Goal: Navigation & Orientation: Find specific page/section

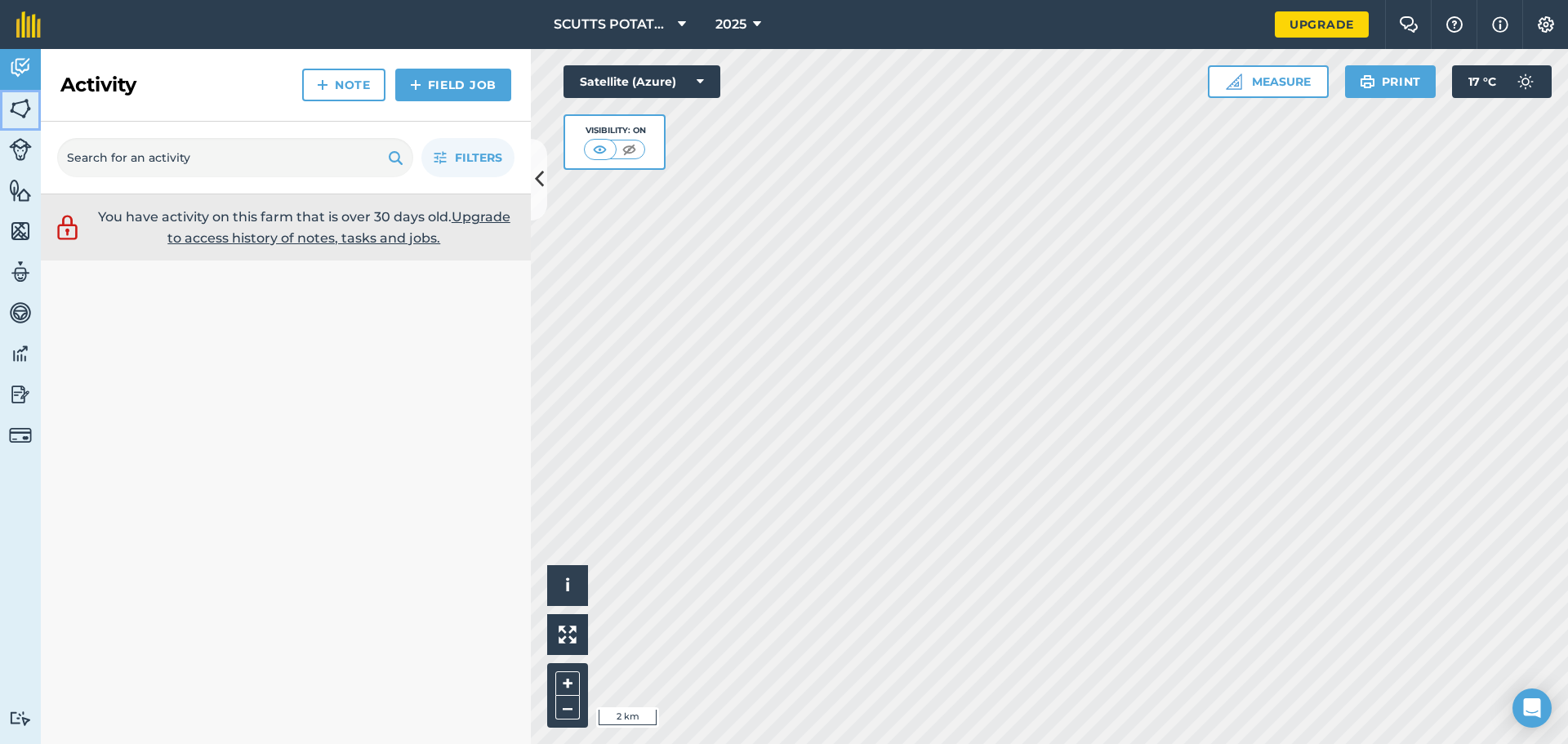
click at [26, 109] on img at bounding box center [20, 108] width 23 height 24
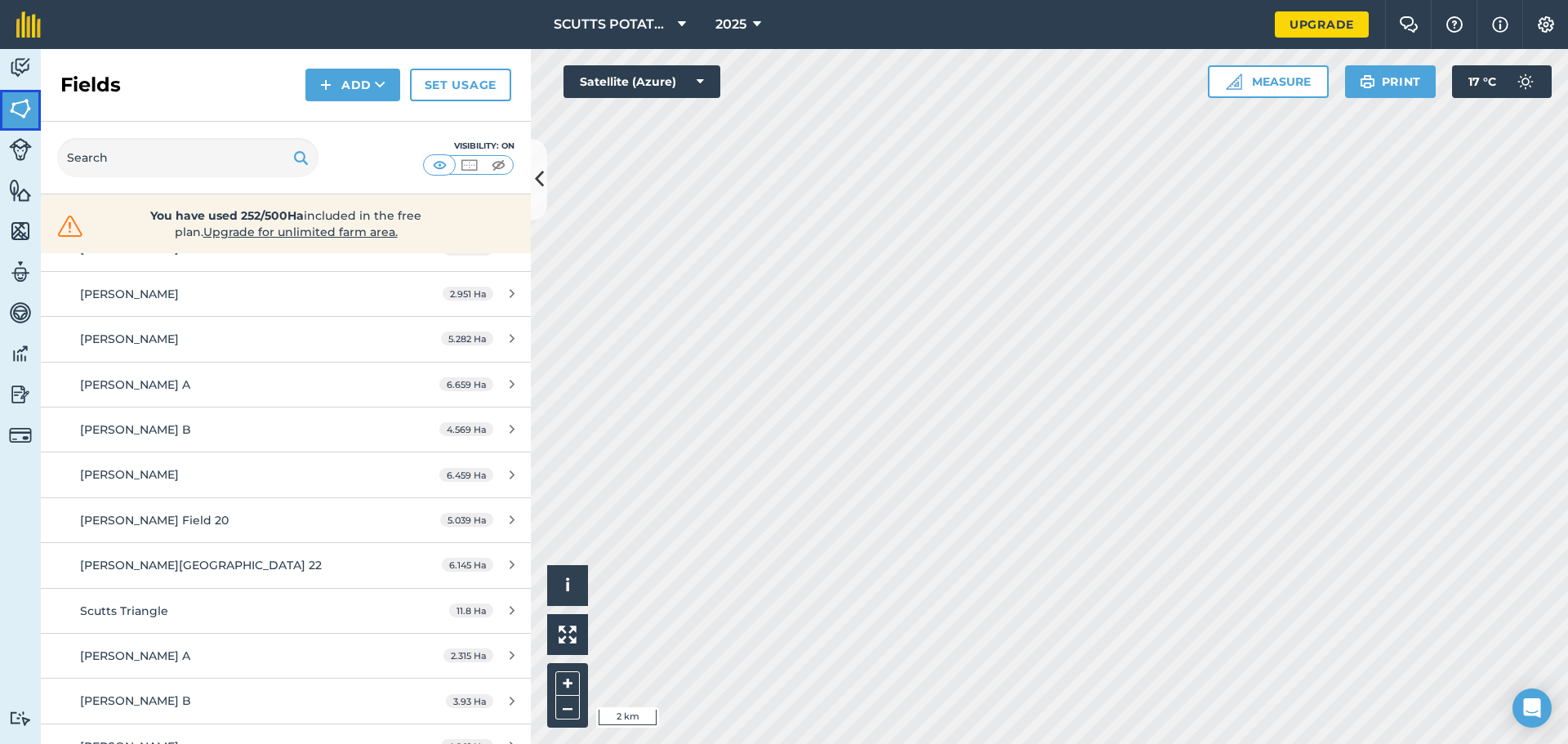
scroll to position [1733, 0]
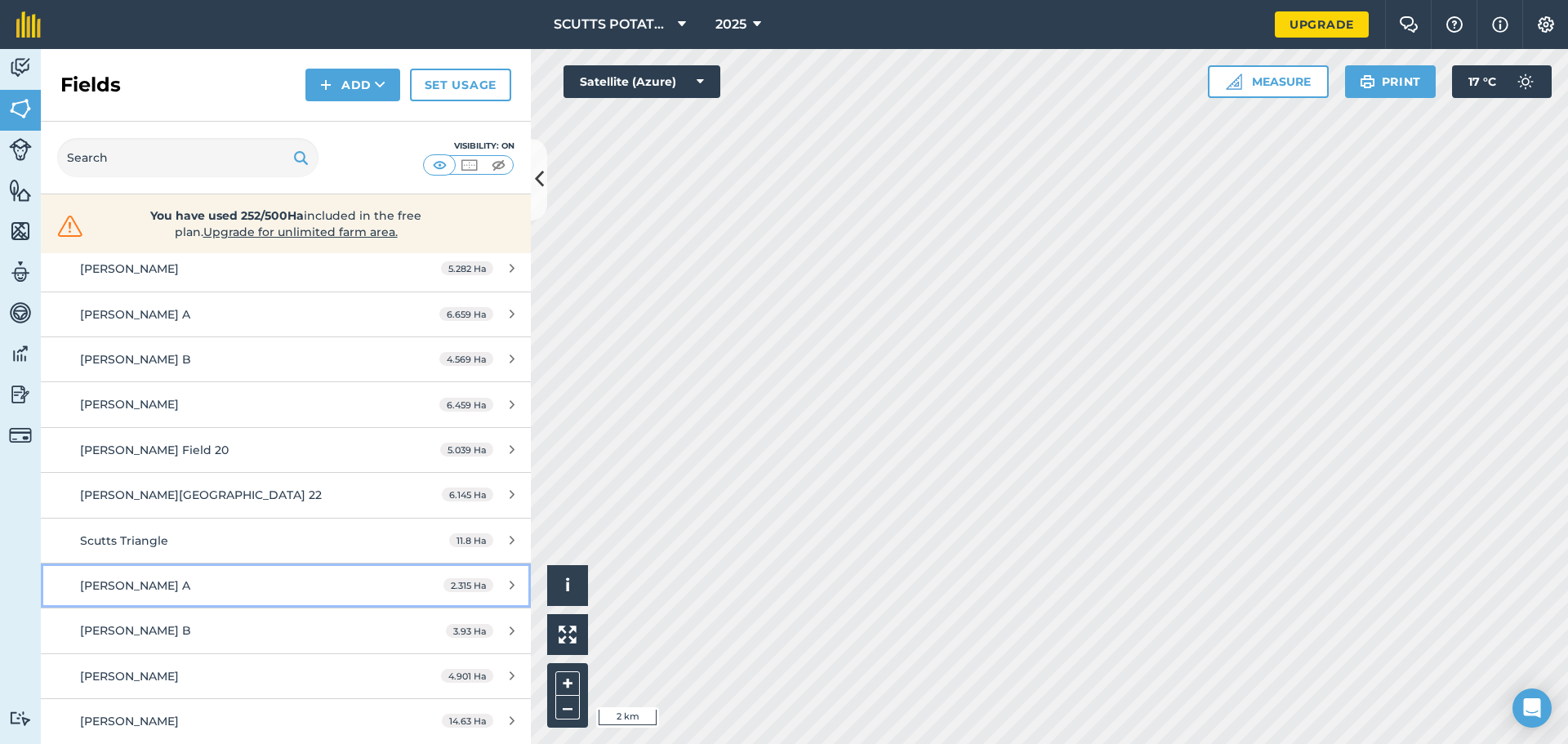
click at [219, 589] on div "[PERSON_NAME] A" at bounding box center [234, 585] width 307 height 18
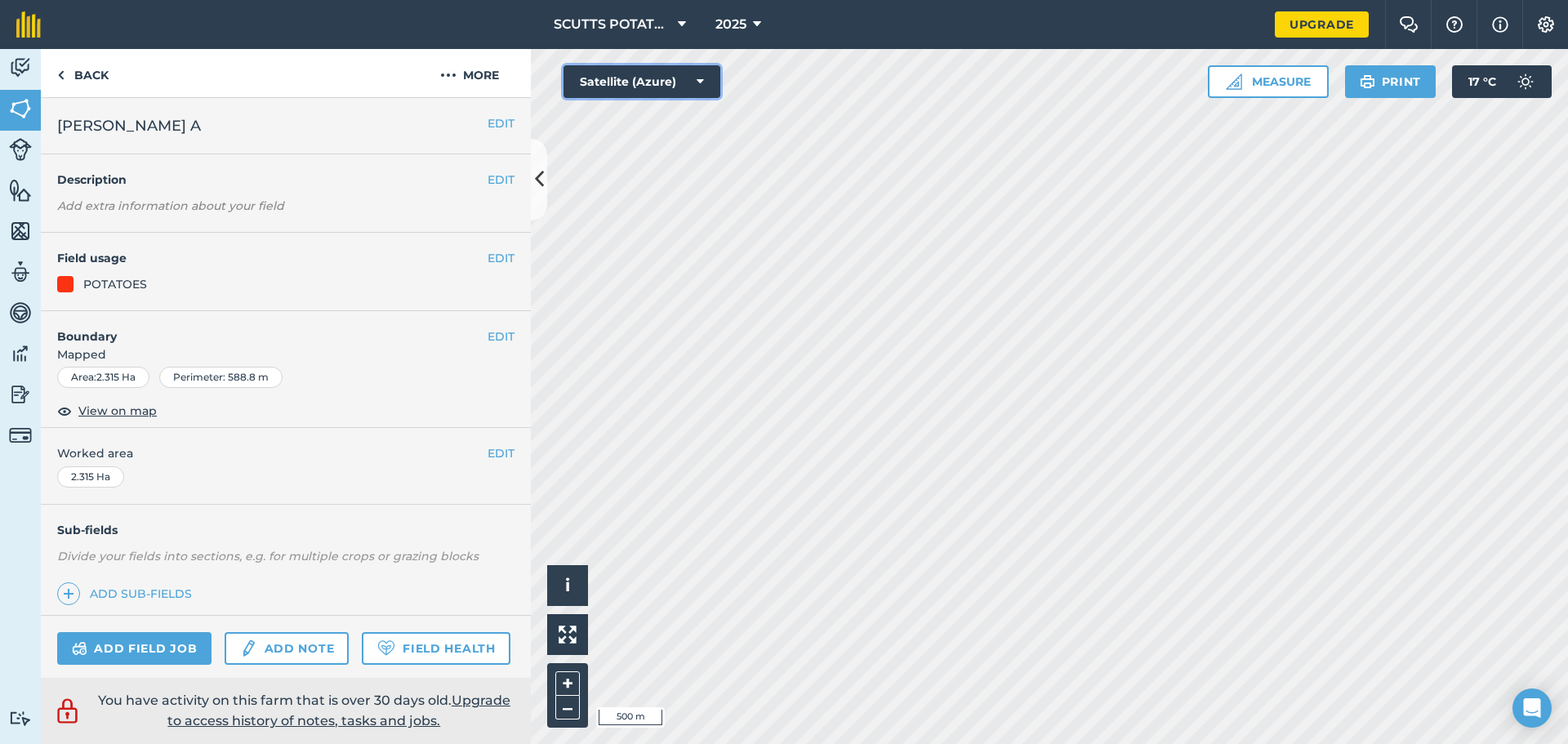
click at [672, 80] on button "Satellite (Azure)" at bounding box center [642, 81] width 157 height 33
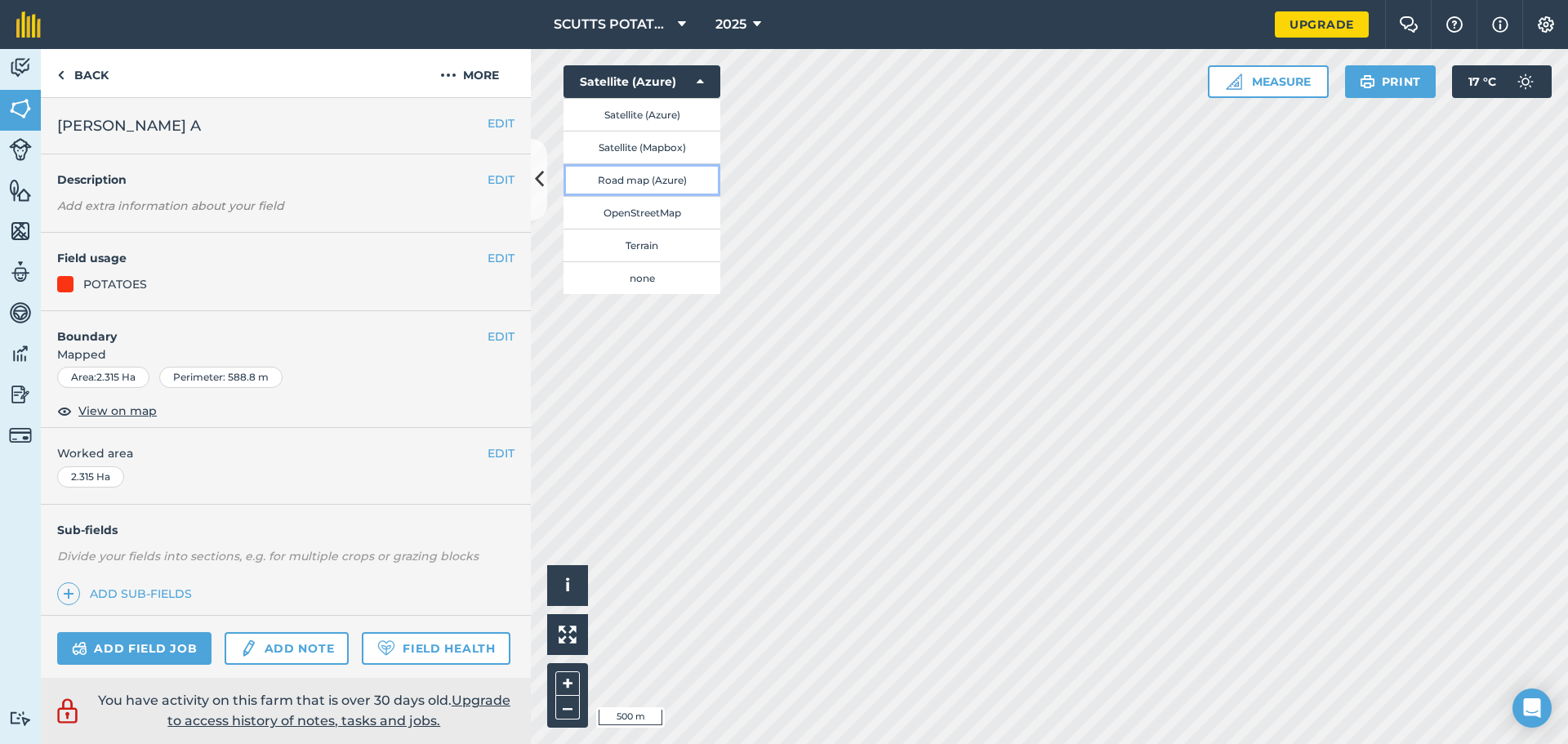
click at [642, 178] on button "Road map (Azure)" at bounding box center [642, 179] width 157 height 33
